Goal: Information Seeking & Learning: Find specific fact

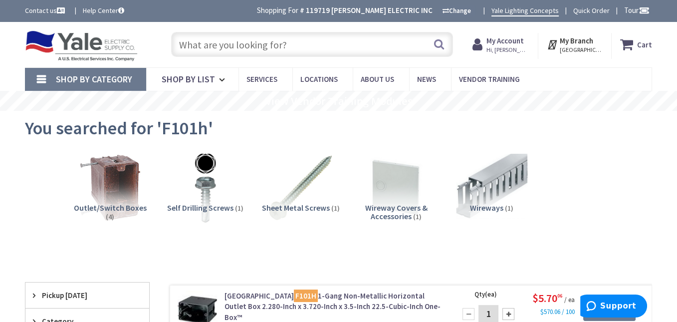
click at [293, 47] on input "text" at bounding box center [312, 44] width 282 height 25
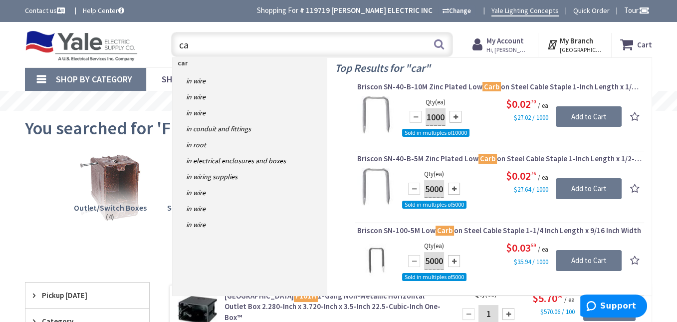
type input "c"
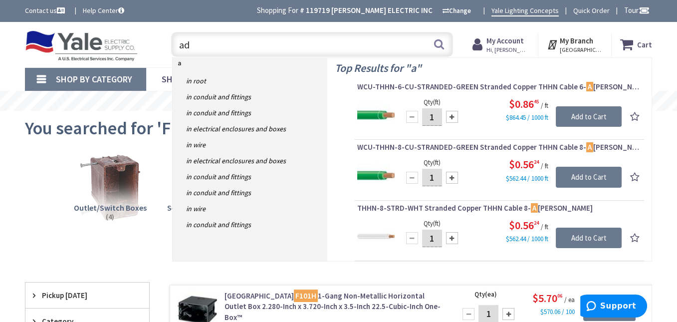
type input "adj"
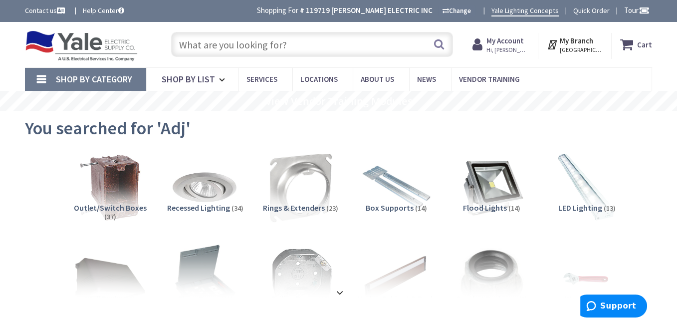
click at [204, 43] on input "text" at bounding box center [312, 44] width 282 height 25
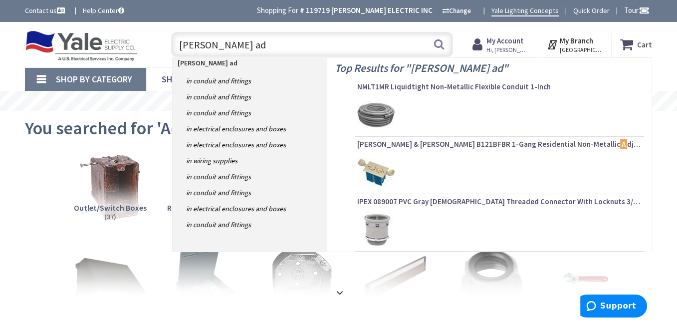
type input "carlon adj"
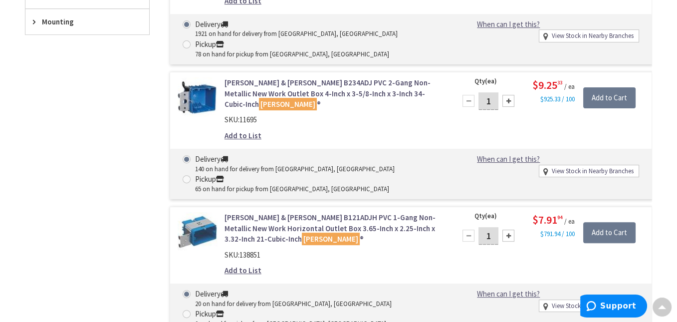
scroll to position [500, 0]
